Goal: Information Seeking & Learning: Learn about a topic

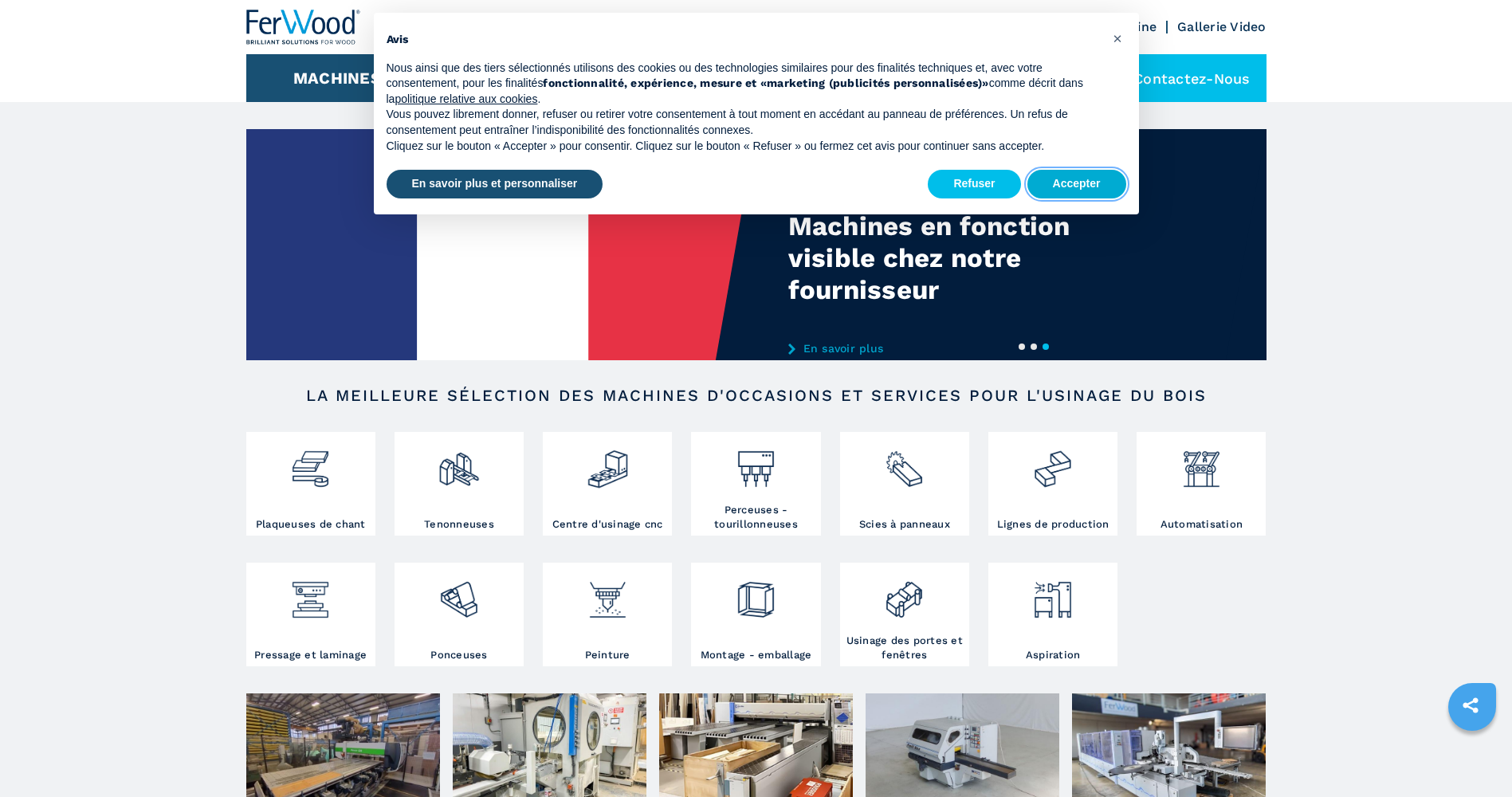
click at [1064, 184] on button "Accepter" at bounding box center [1076, 184] width 99 height 29
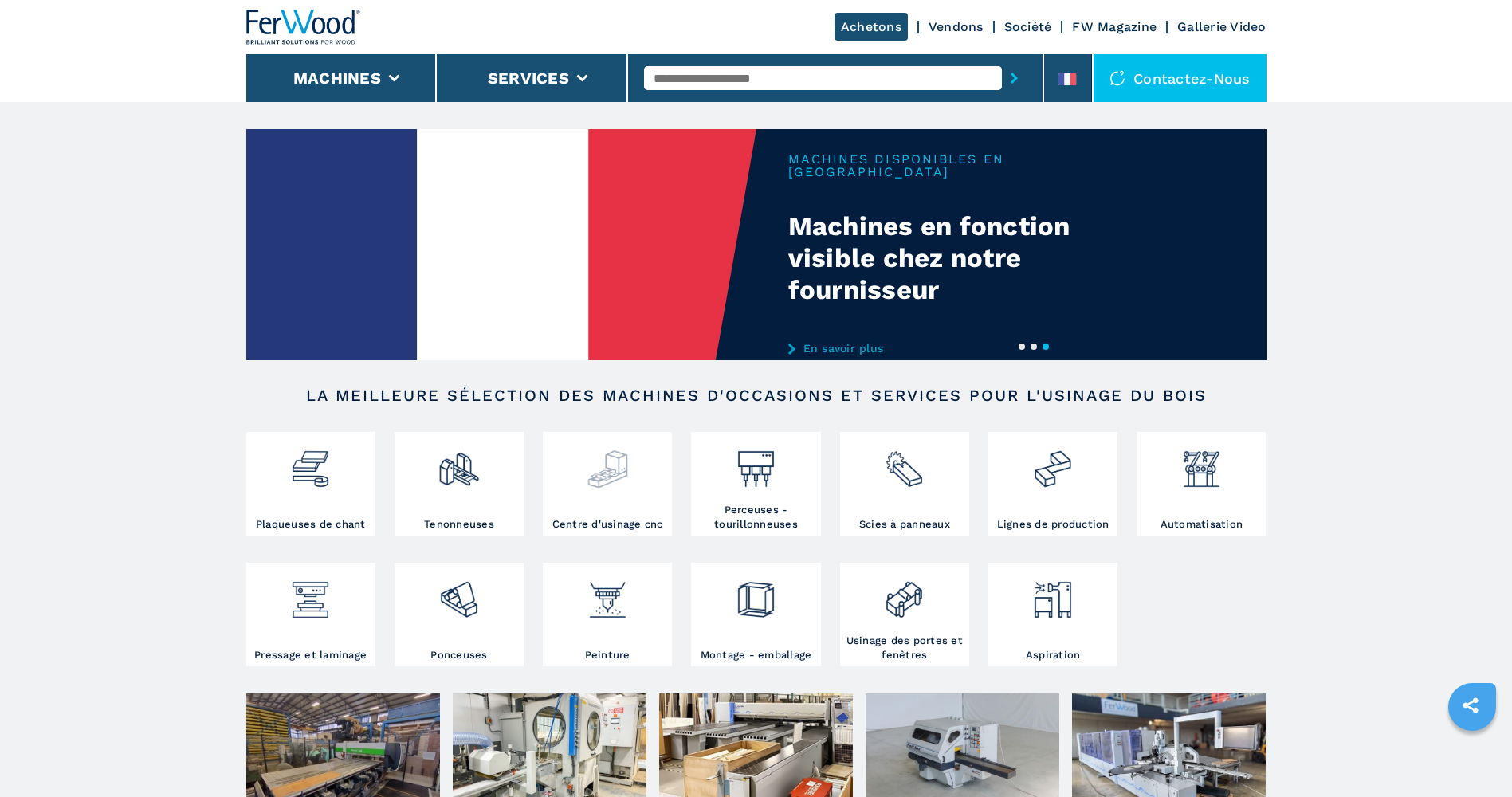
click at [605, 500] on div at bounding box center [607, 476] width 121 height 81
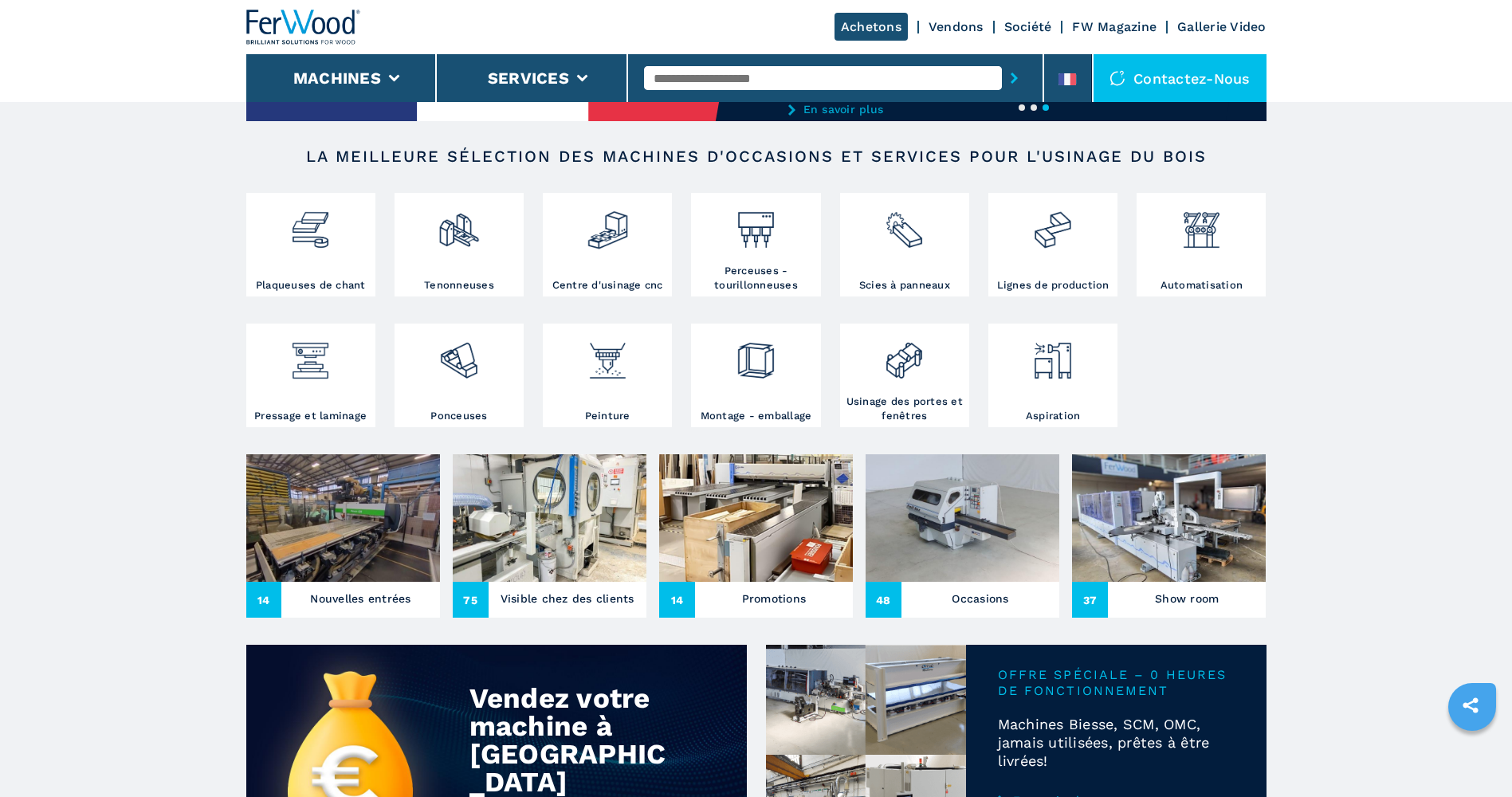
scroll to position [319, 0]
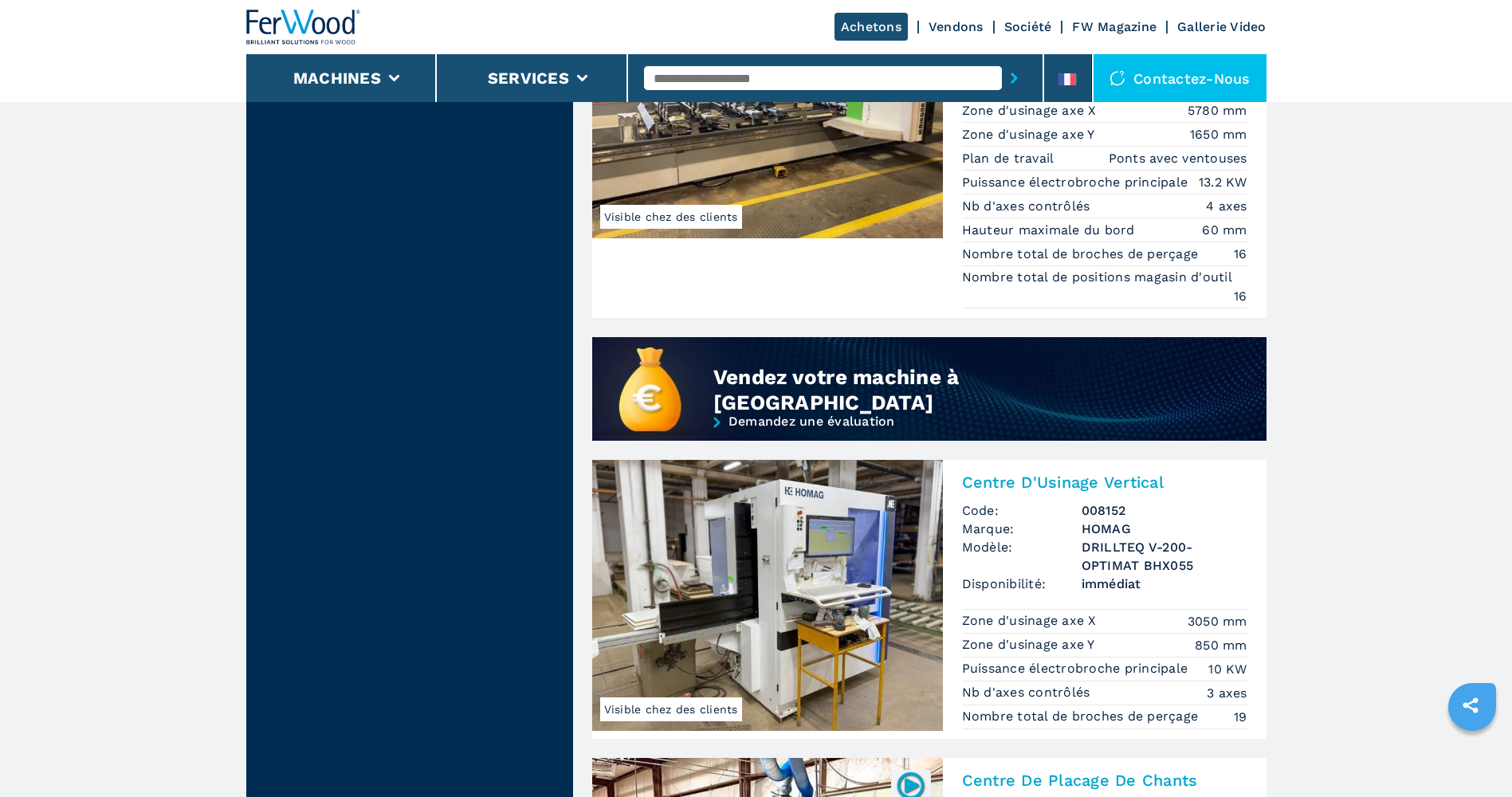
scroll to position [1355, 0]
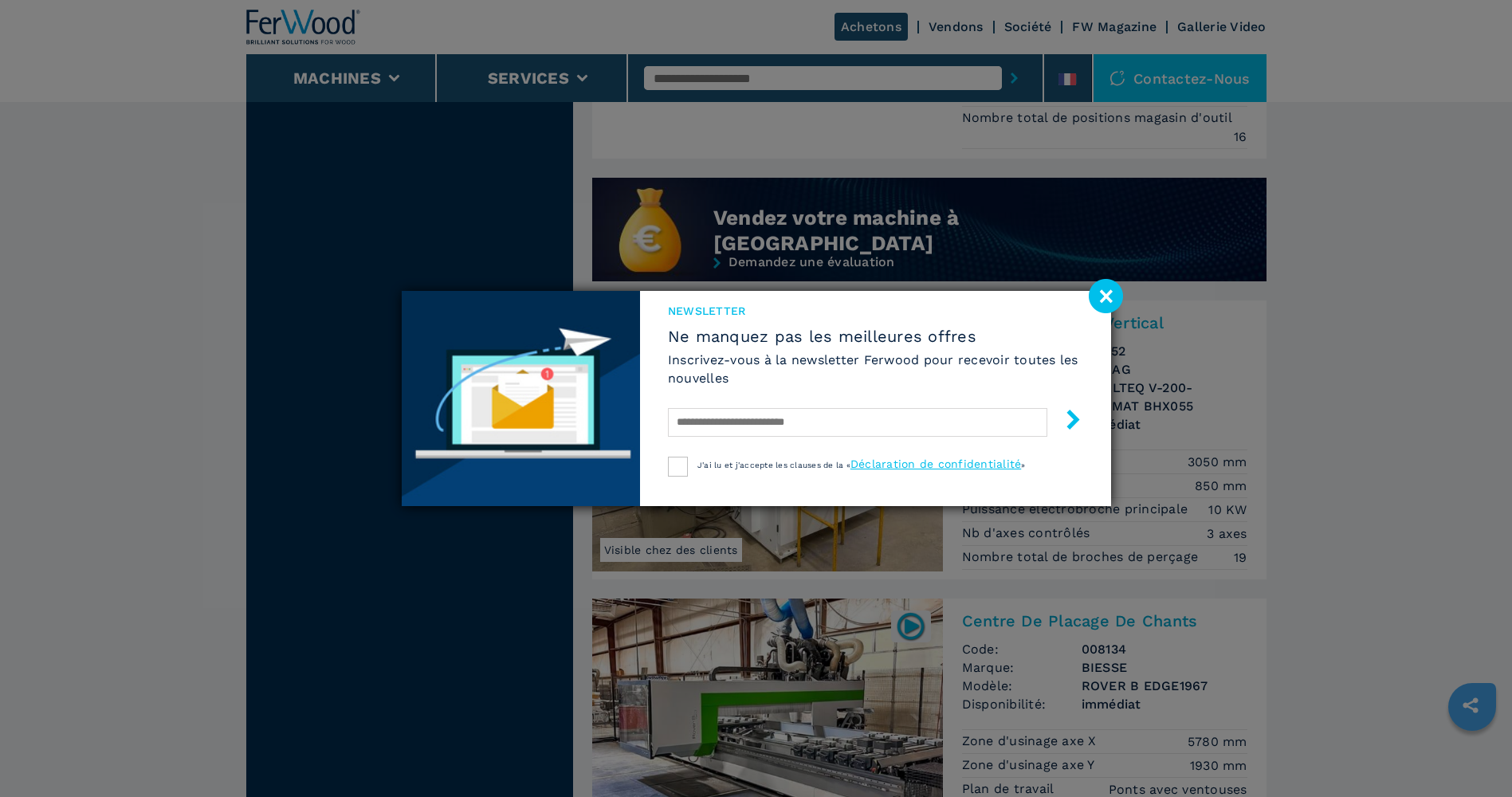
click at [1104, 303] on image at bounding box center [1105, 296] width 34 height 34
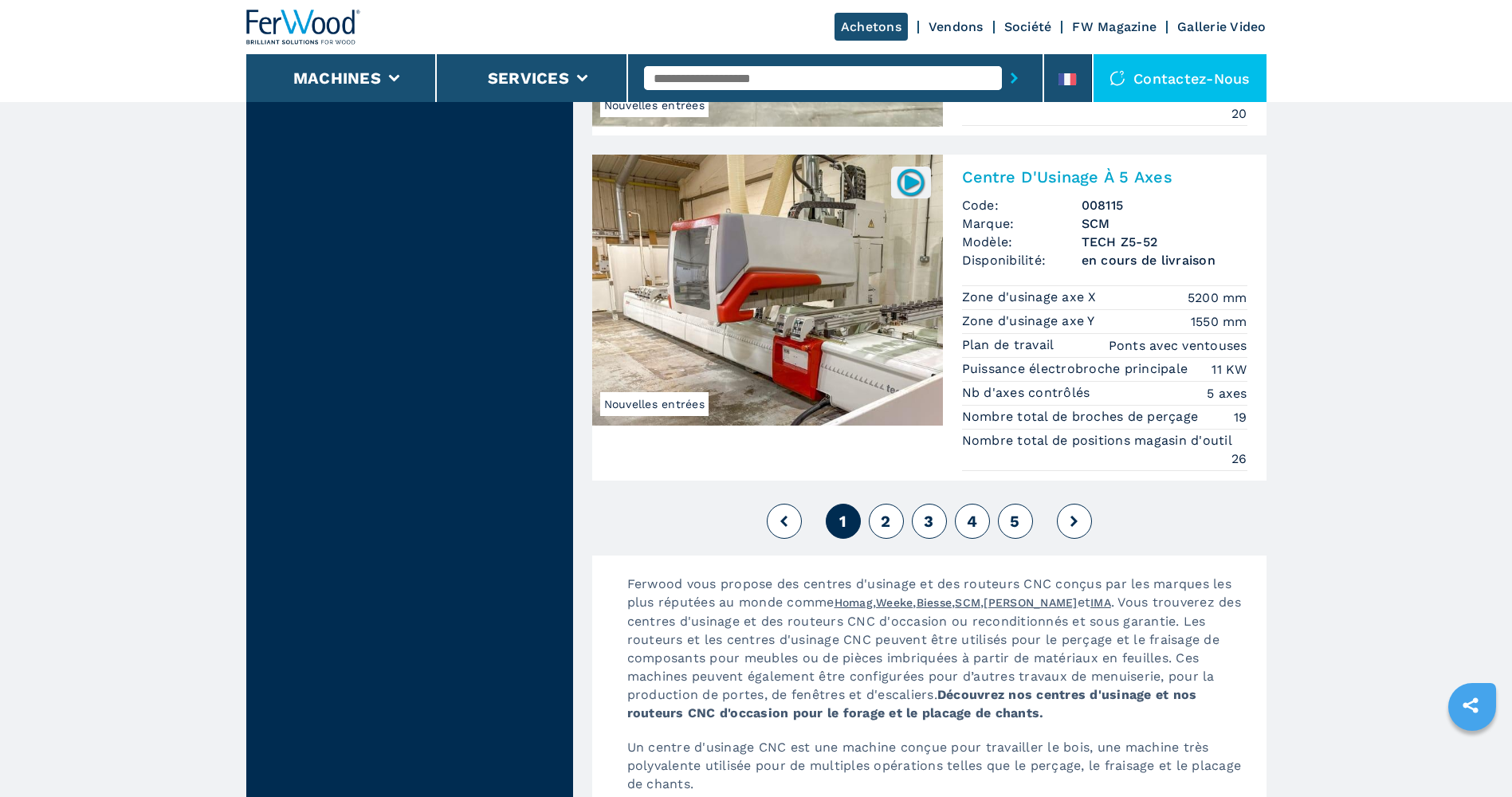
scroll to position [4065, 0]
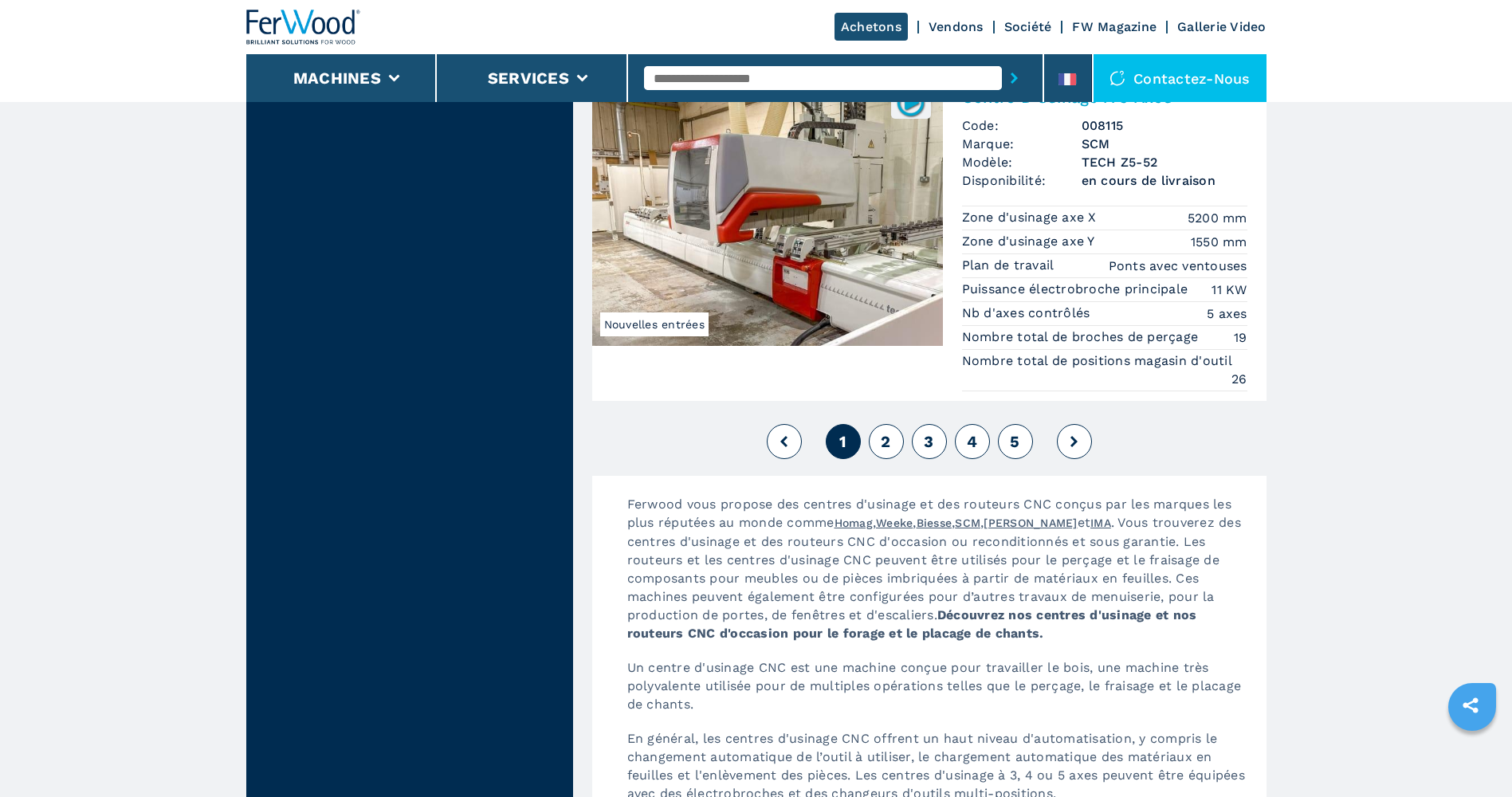
click at [880, 447] on button "2" at bounding box center [886, 441] width 35 height 35
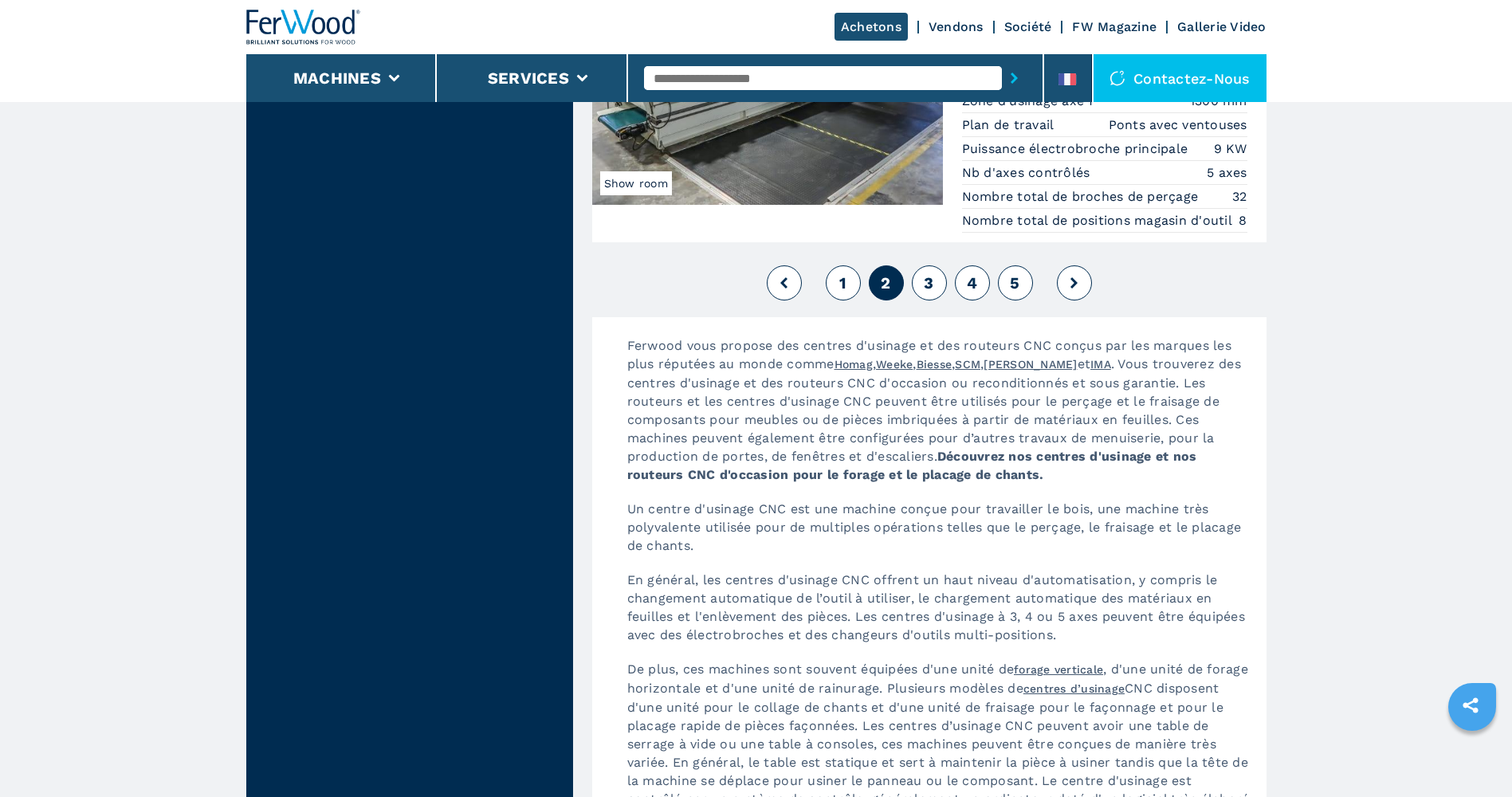
scroll to position [4225, 0]
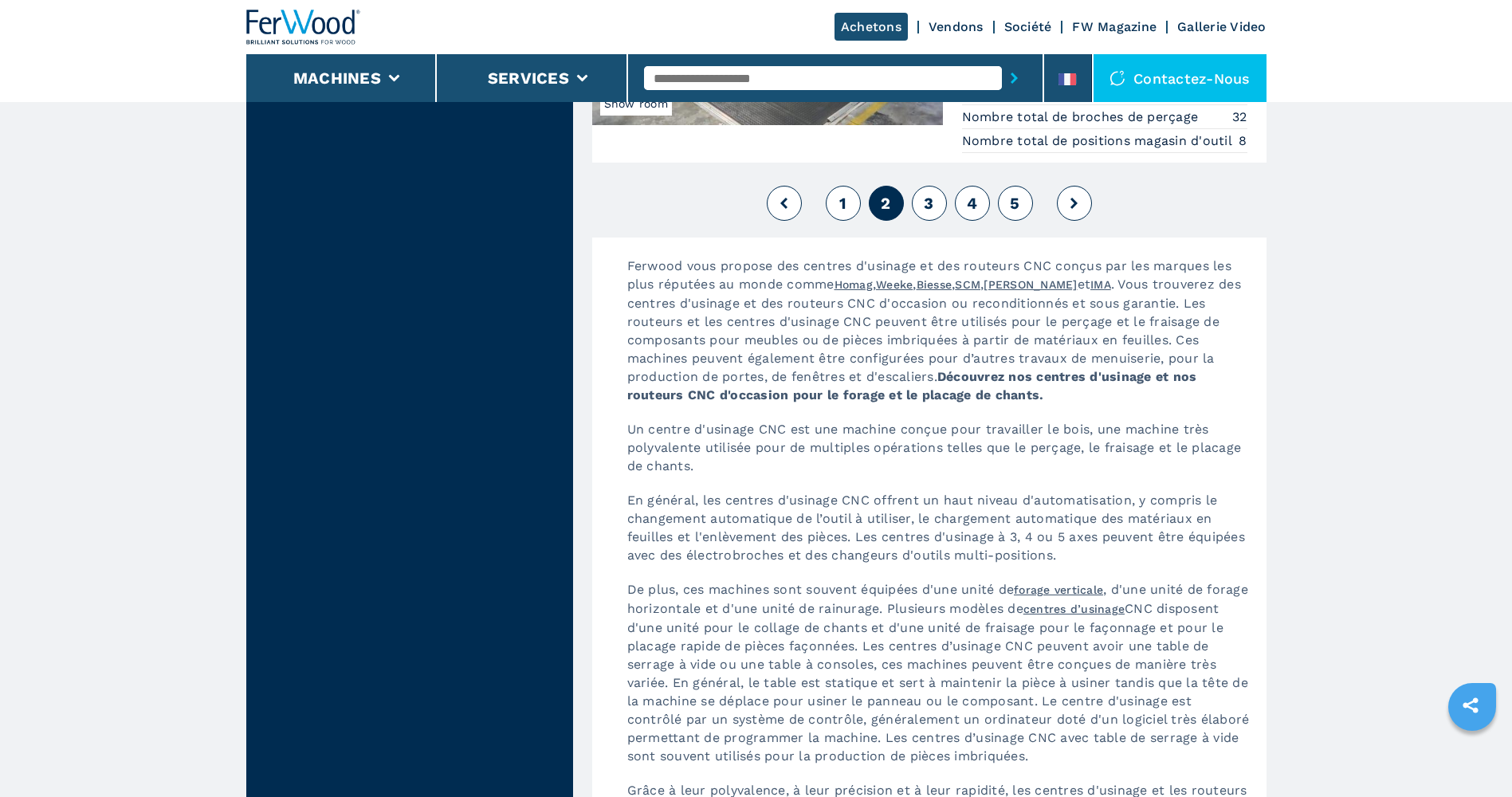
click at [932, 208] on span "3" at bounding box center [928, 203] width 9 height 19
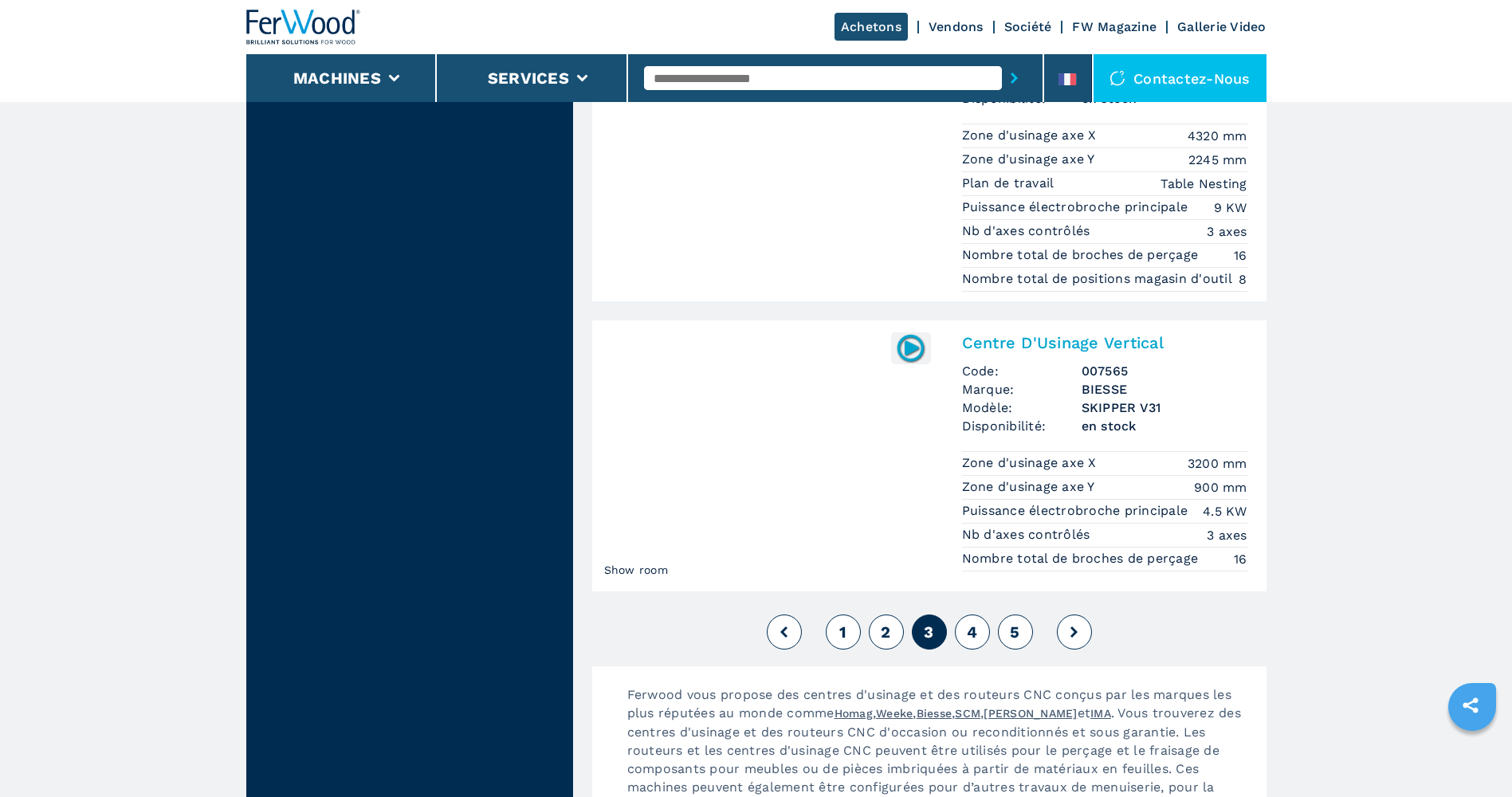
scroll to position [3986, 0]
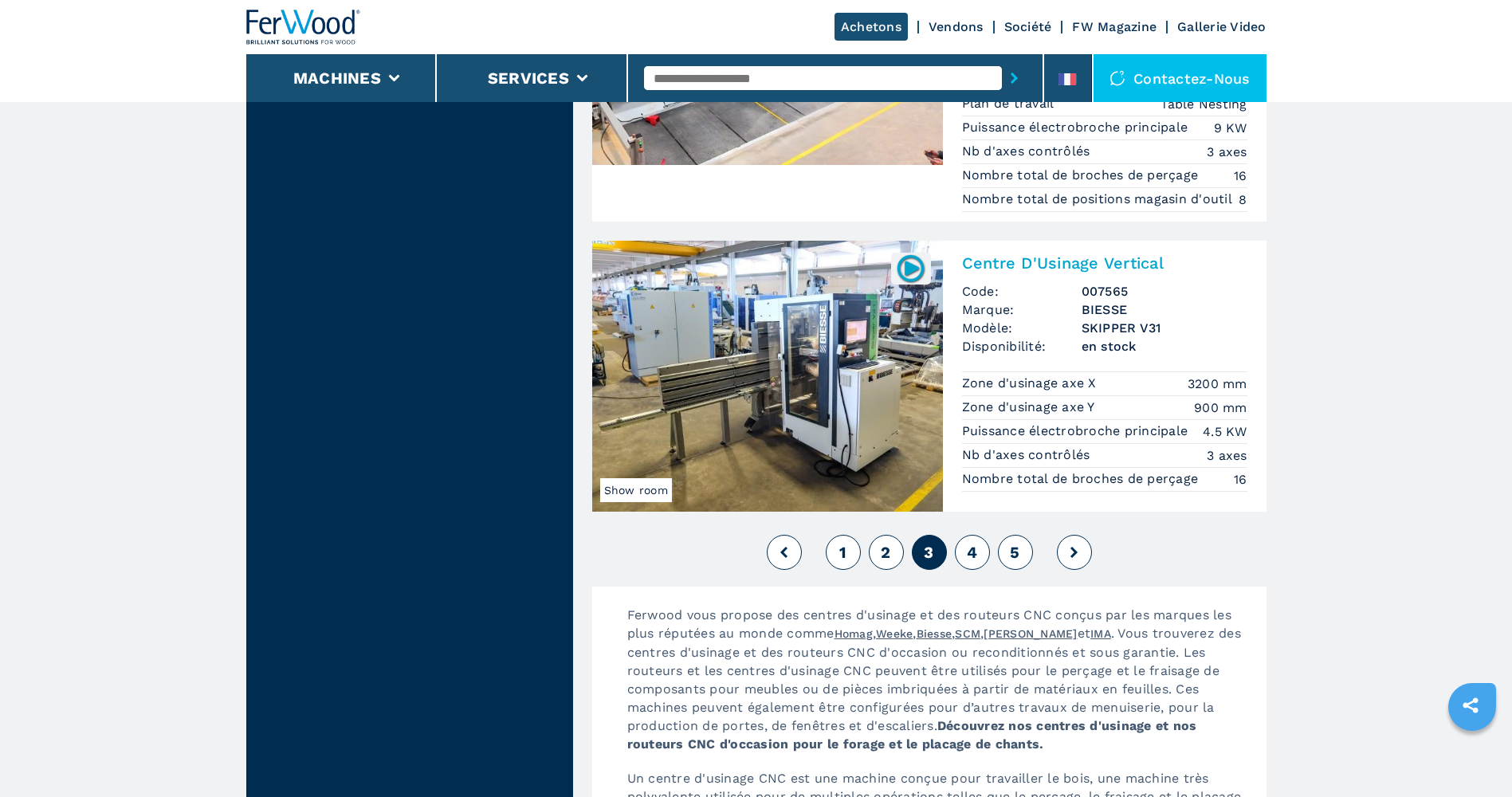
click at [967, 545] on span "4" at bounding box center [972, 552] width 10 height 19
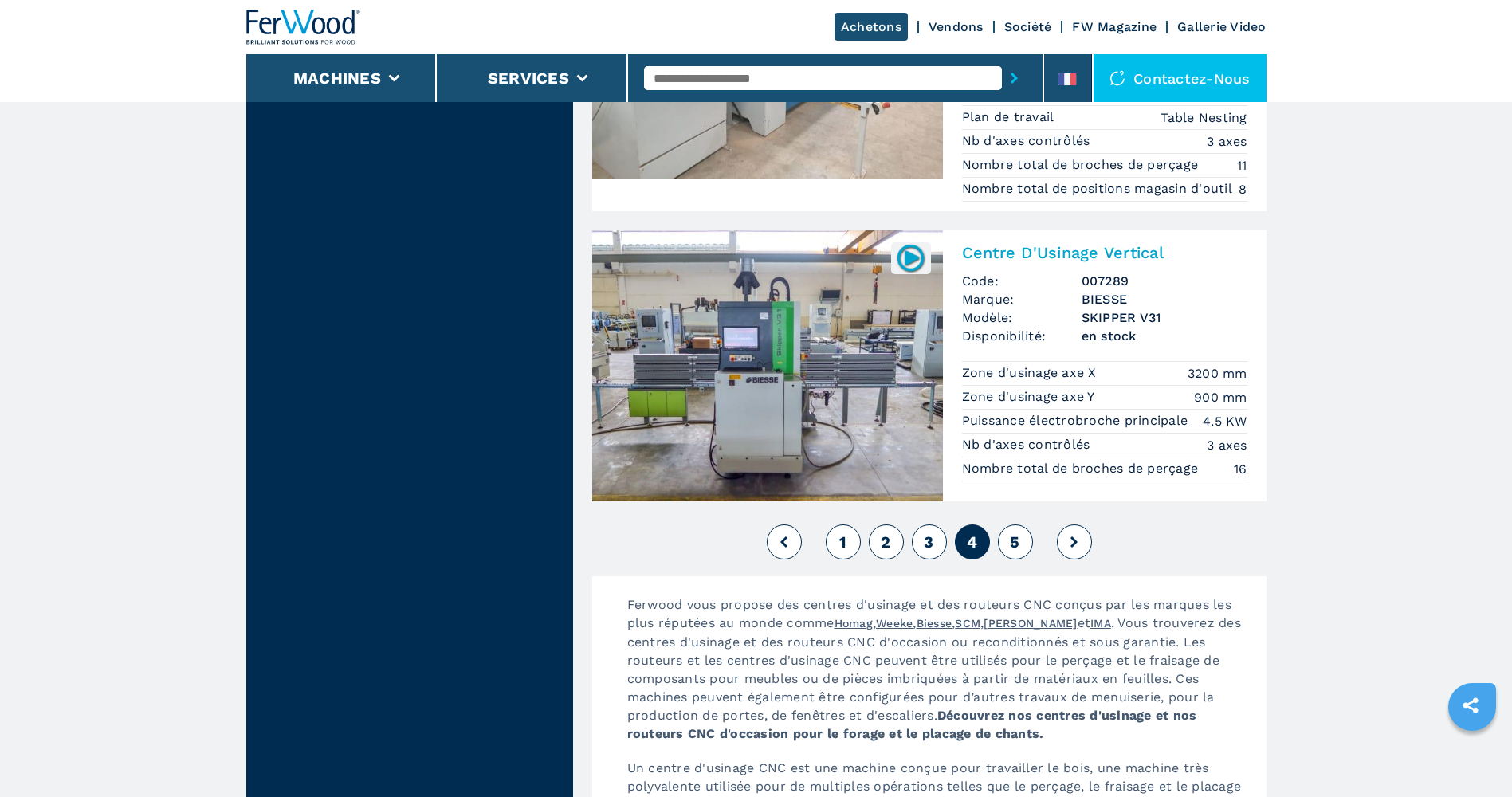
scroll to position [4065, 0]
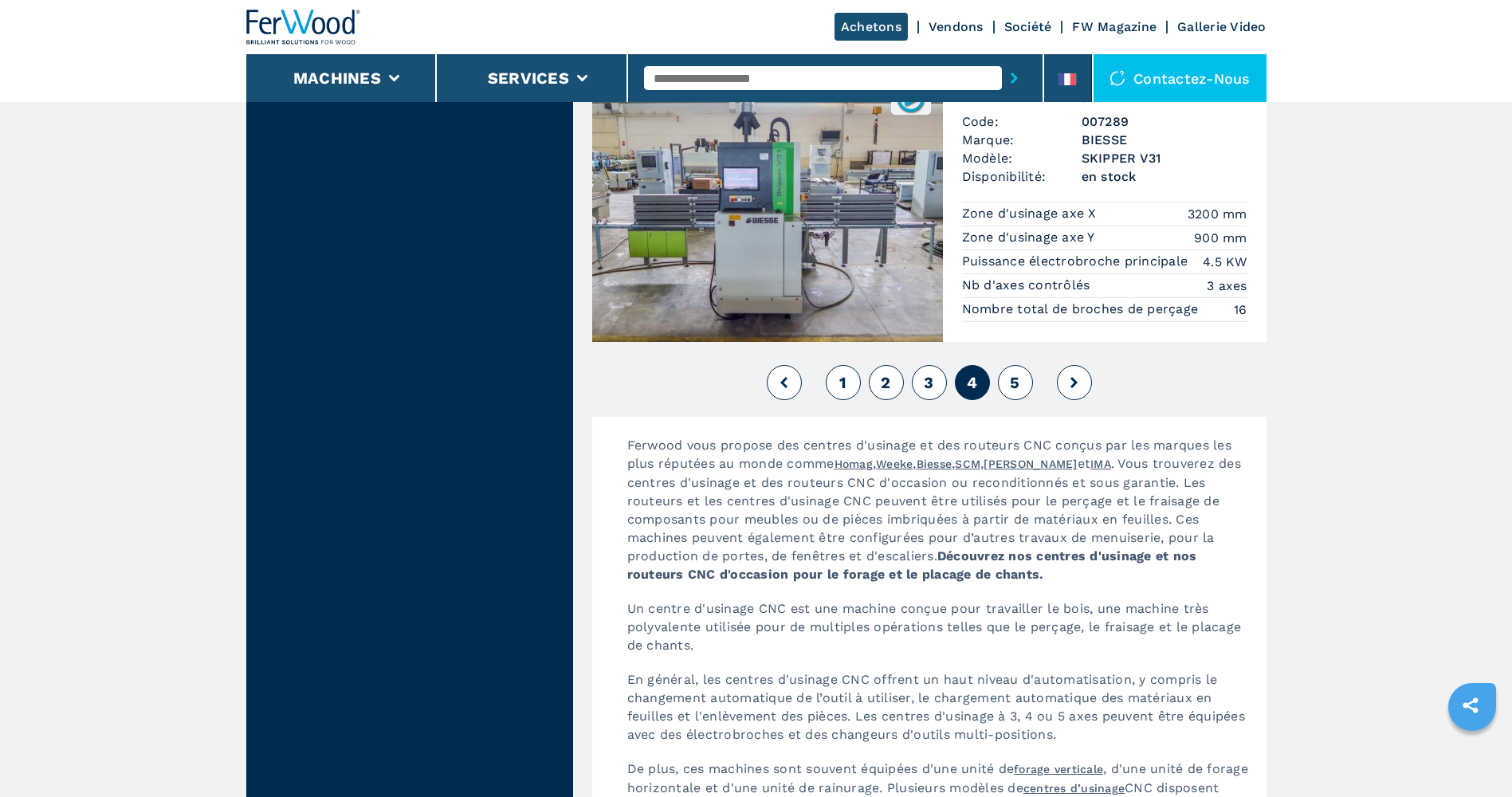
click at [1014, 377] on span "5" at bounding box center [1014, 383] width 9 height 19
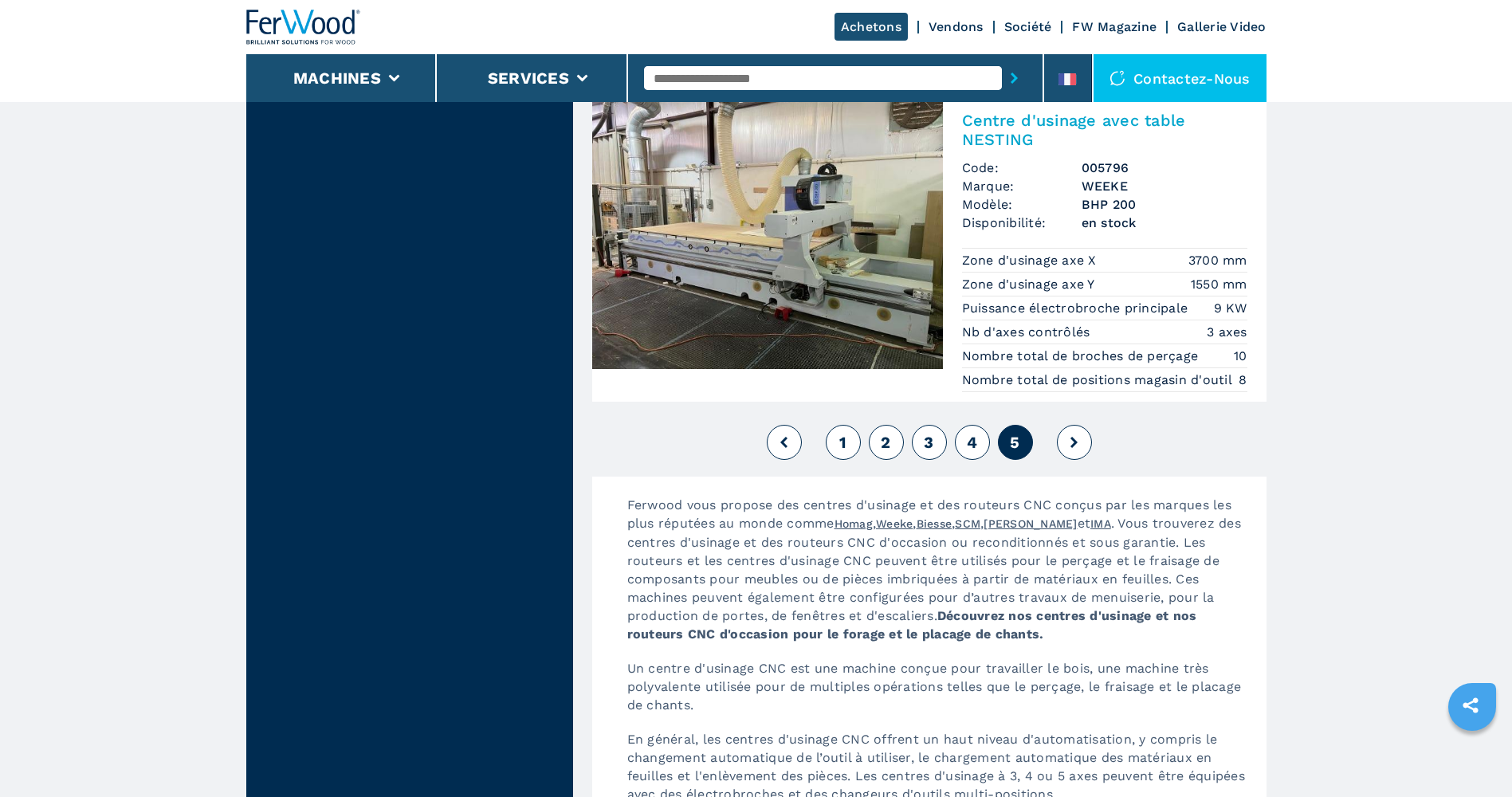
scroll to position [3587, 0]
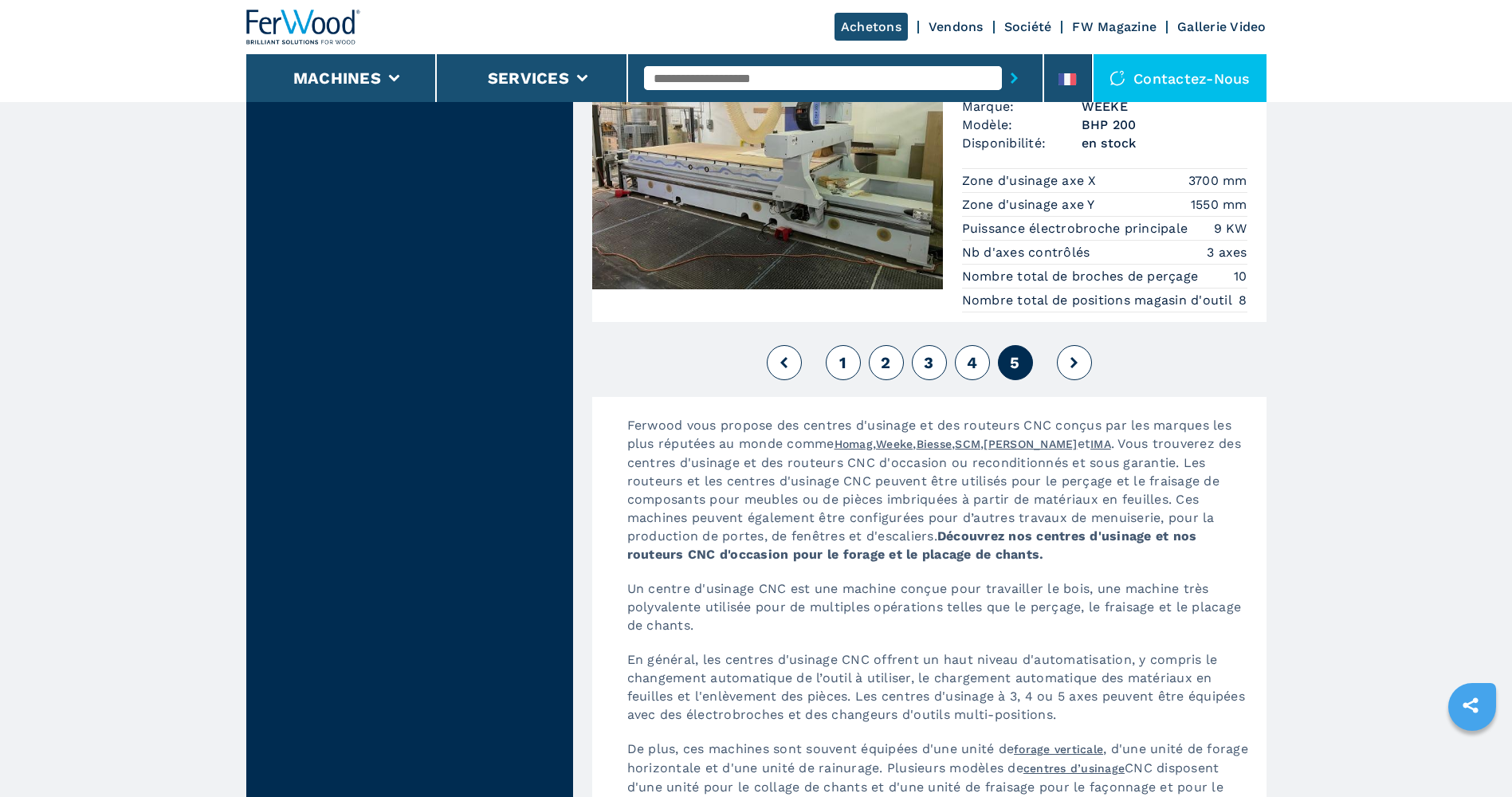
click at [1076, 367] on icon at bounding box center [1074, 362] width 7 height 11
click at [1075, 360] on icon at bounding box center [1074, 362] width 7 height 11
